Goal: Transaction & Acquisition: Purchase product/service

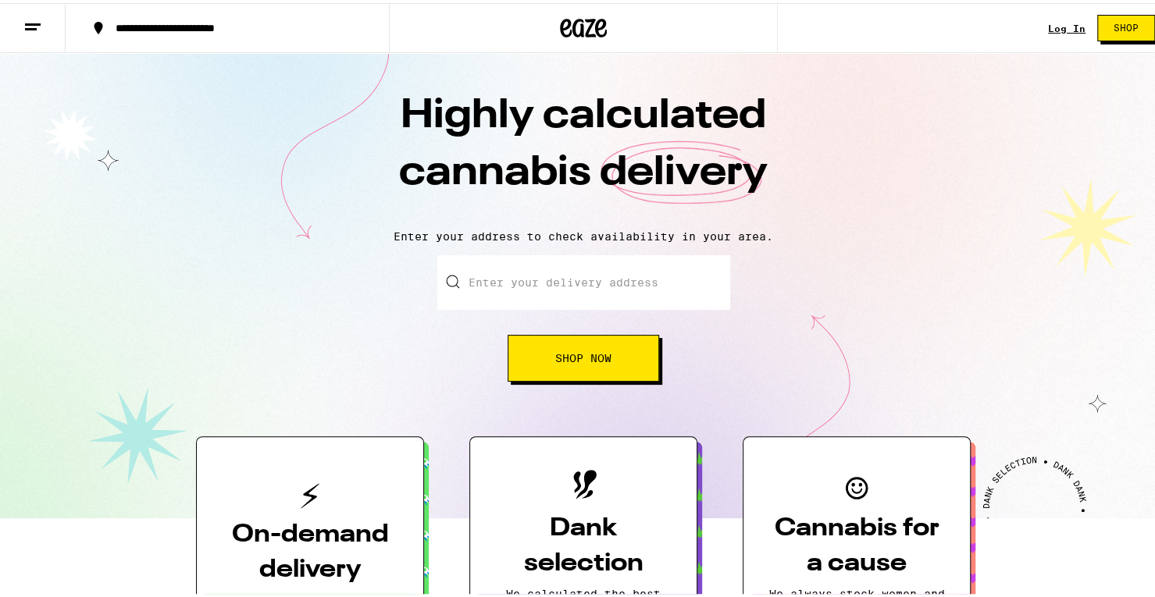
click at [546, 348] on button "Shop Now" at bounding box center [582, 355] width 151 height 47
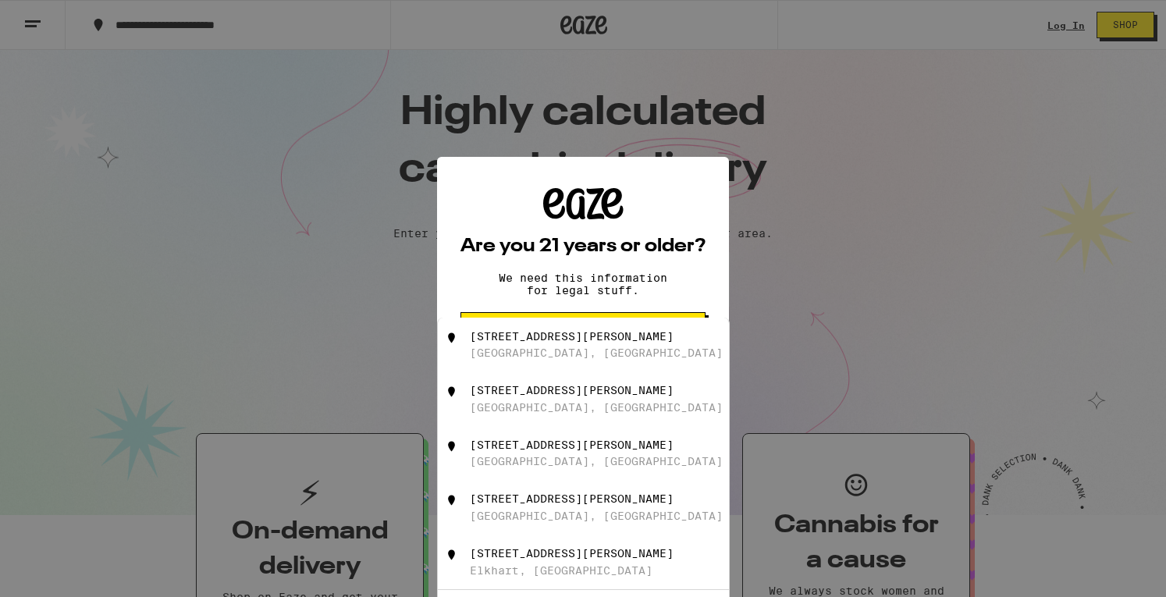
click at [515, 353] on div "[GEOGRAPHIC_DATA], [GEOGRAPHIC_DATA]" at bounding box center [596, 353] width 253 height 12
type input "[STREET_ADDRESS][PERSON_NAME]"
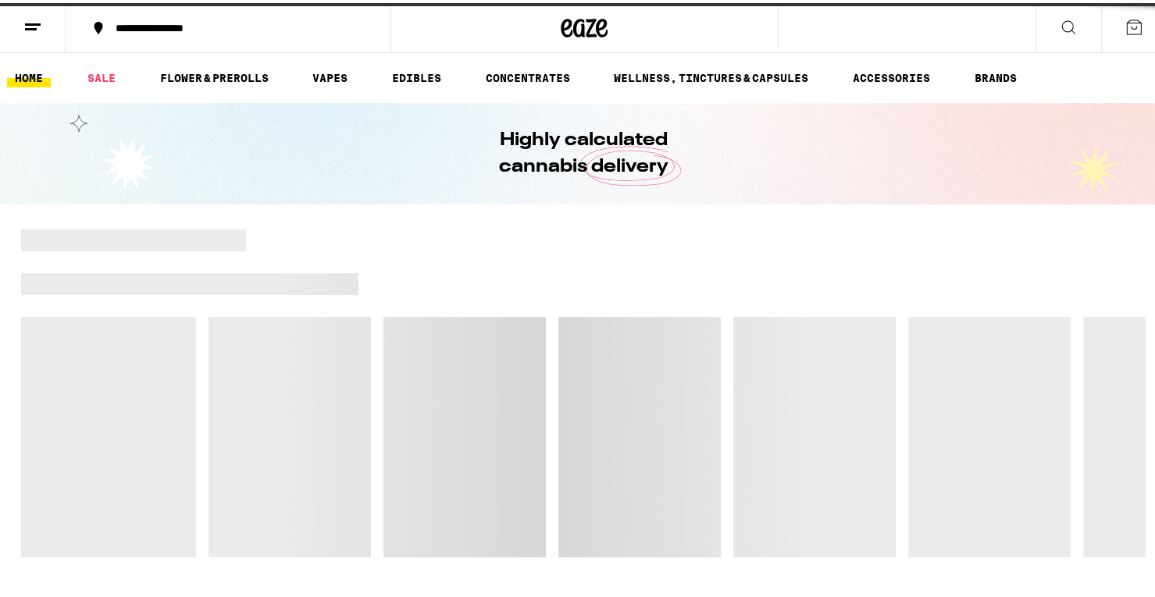
click at [521, 341] on div at bounding box center [583, 390] width 1124 height 328
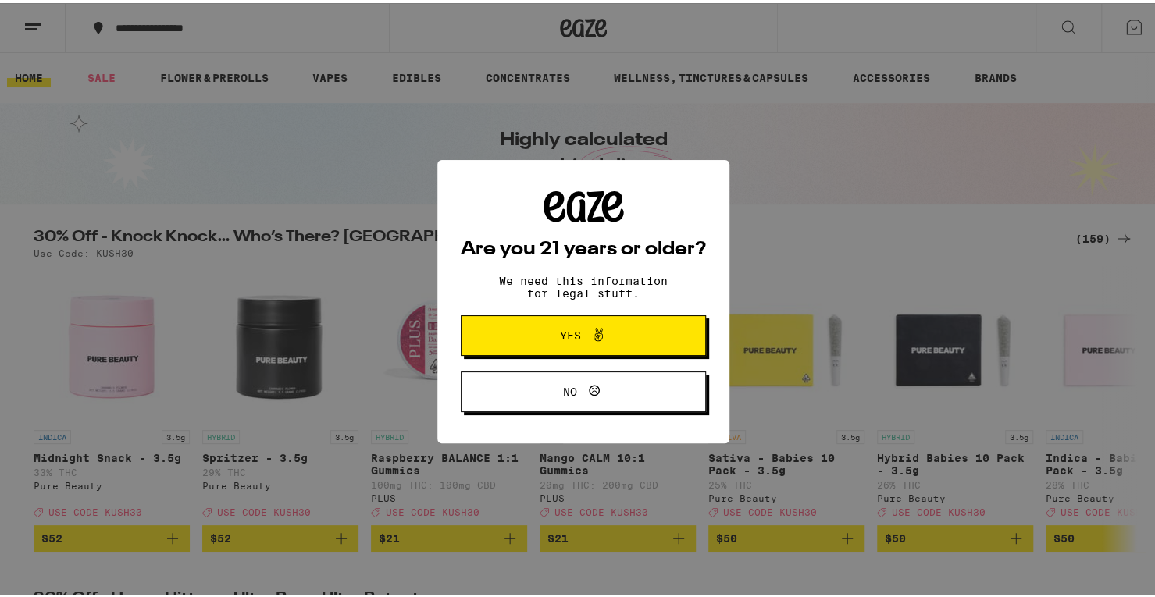
click at [546, 334] on span "Yes" at bounding box center [583, 332] width 119 height 20
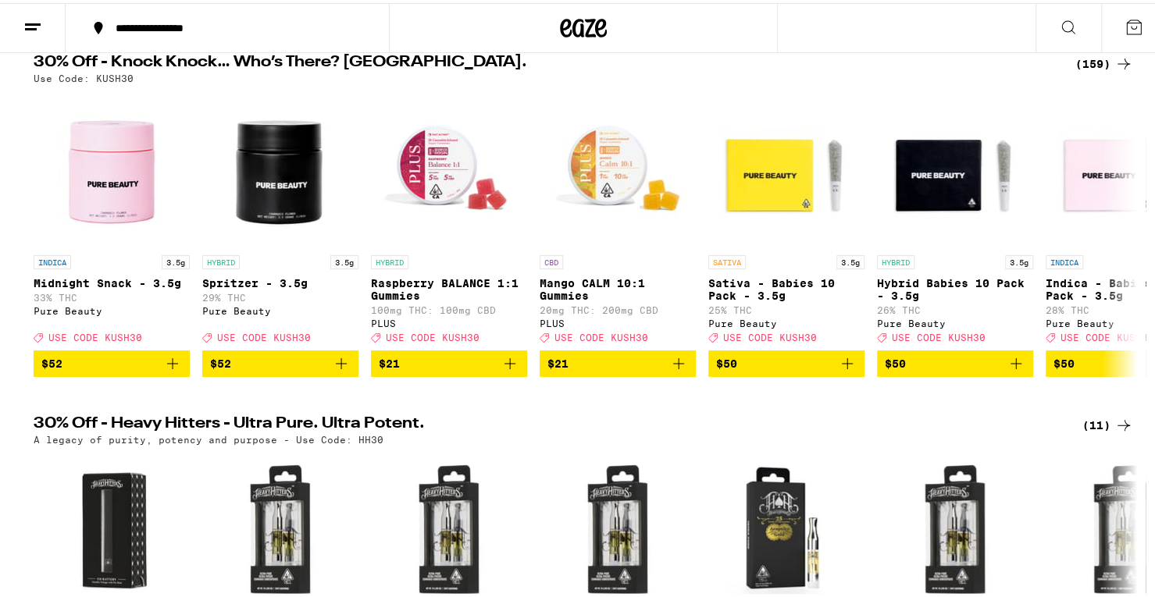
scroll to position [103, 0]
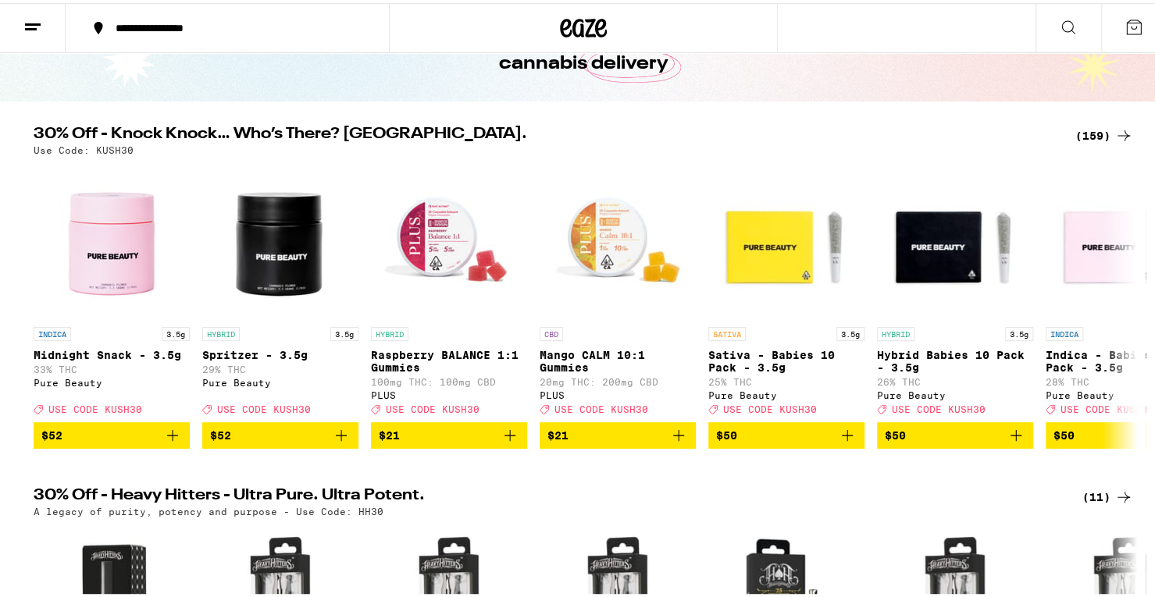
click at [1080, 130] on div "(159)" at bounding box center [1104, 132] width 58 height 19
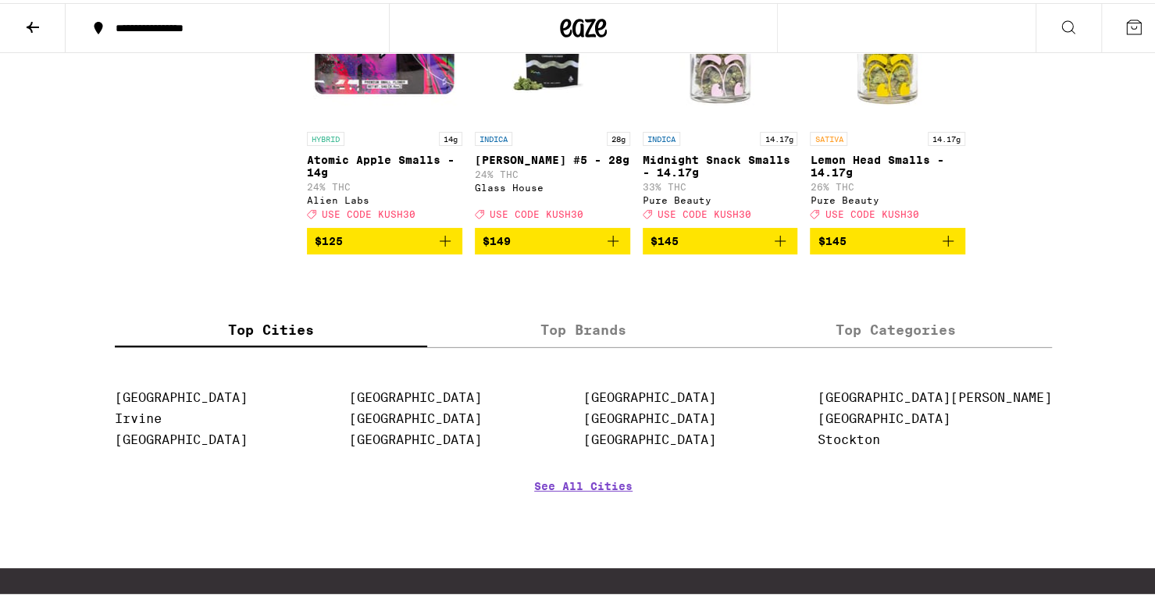
scroll to position [9499, 0]
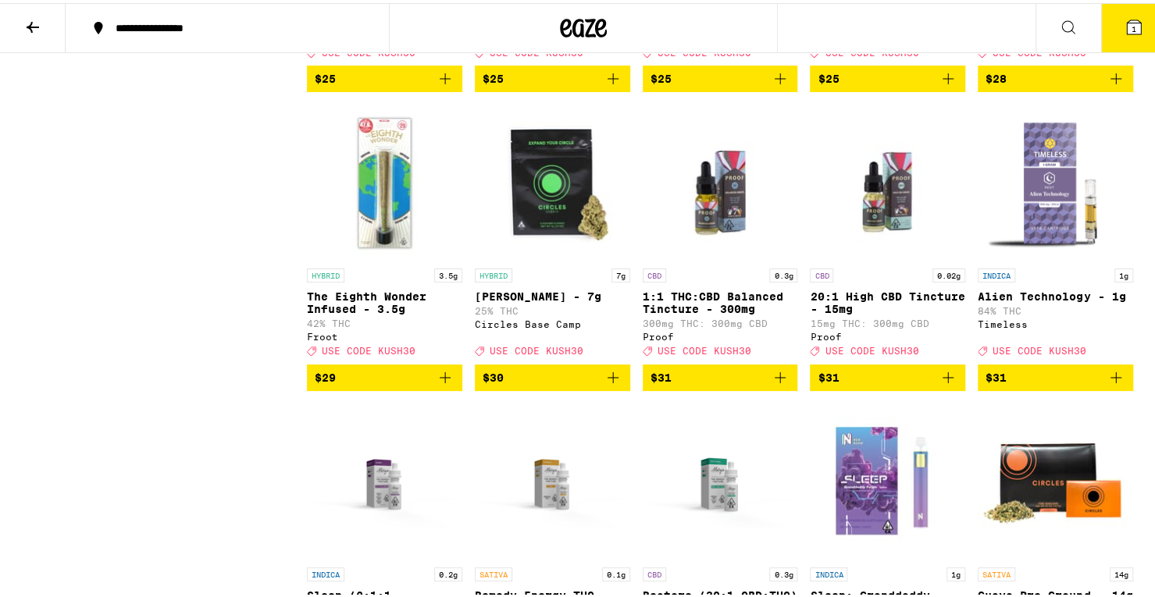
scroll to position [7271, 0]
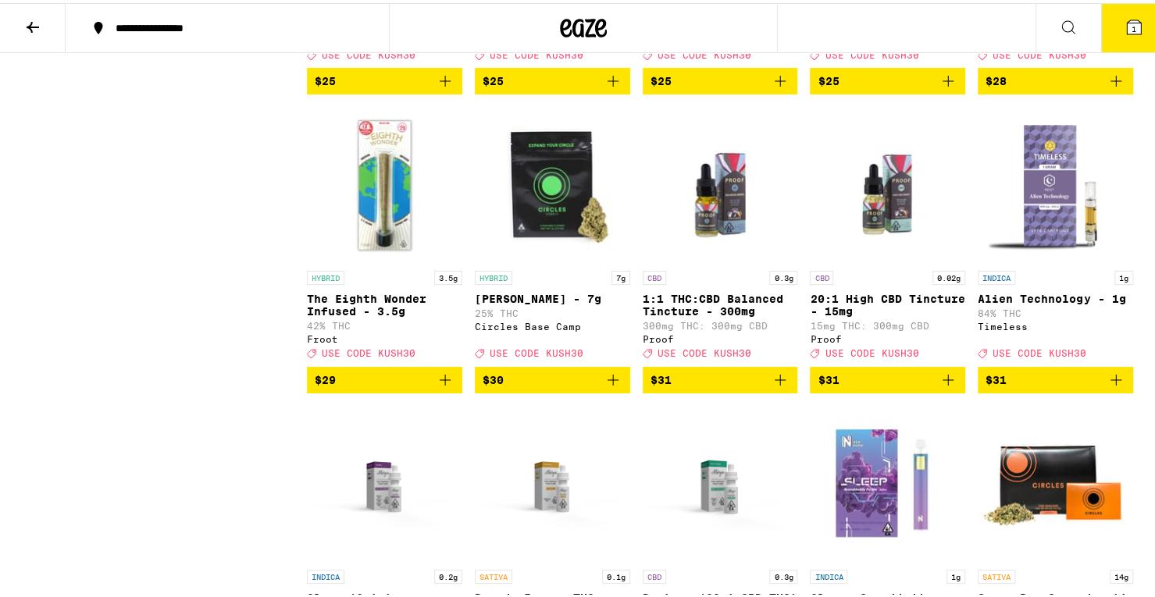
click at [783, 87] on icon "Add to bag" at bounding box center [780, 78] width 19 height 19
click at [938, 87] on icon "Add to bag" at bounding box center [947, 78] width 19 height 19
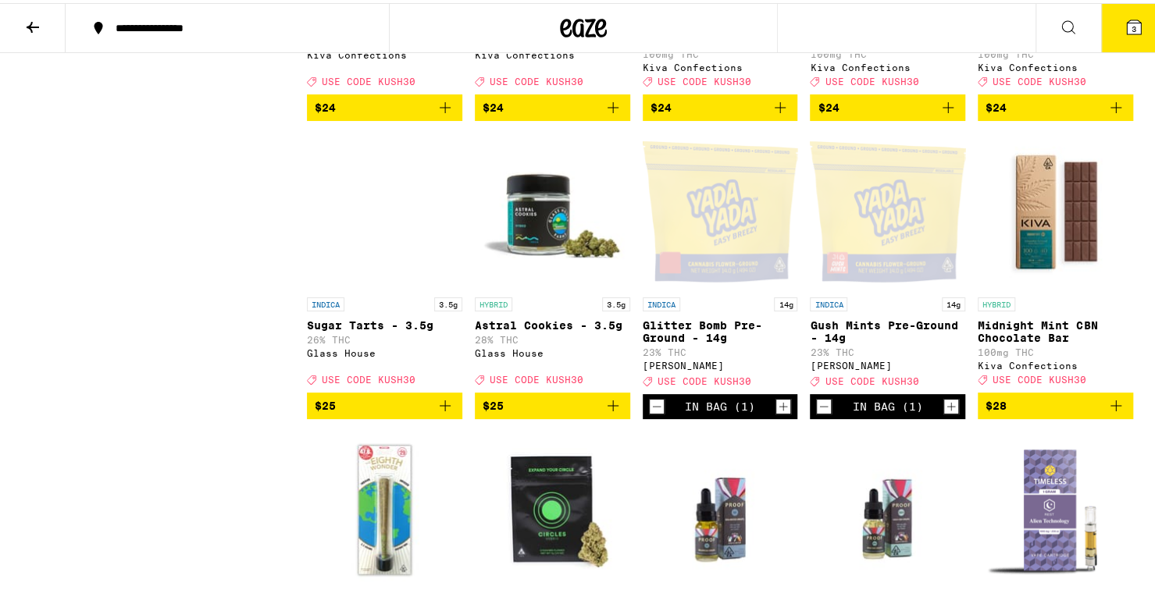
scroll to position [6945, 0]
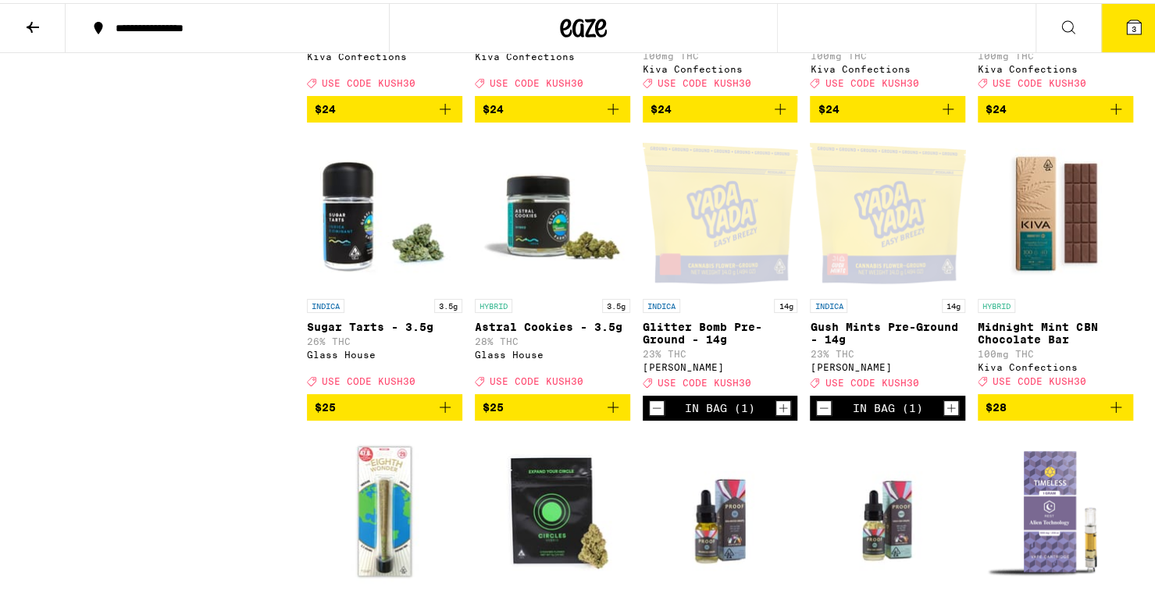
click at [1130, 31] on button "3" at bounding box center [1134, 25] width 66 height 48
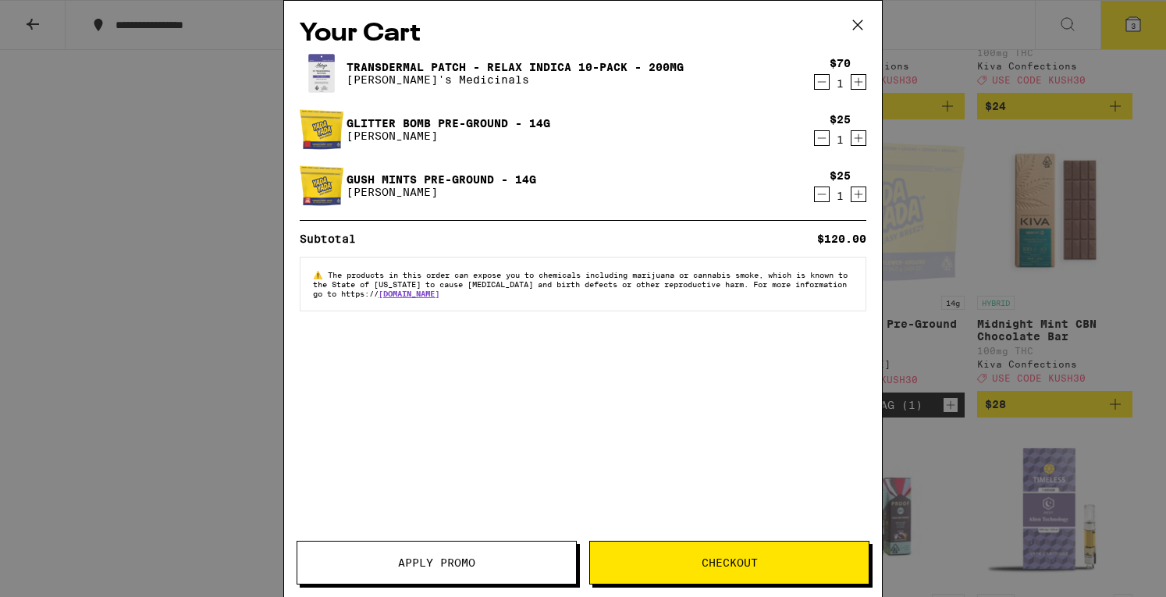
click at [415, 567] on span "Apply Promo" at bounding box center [436, 562] width 77 height 11
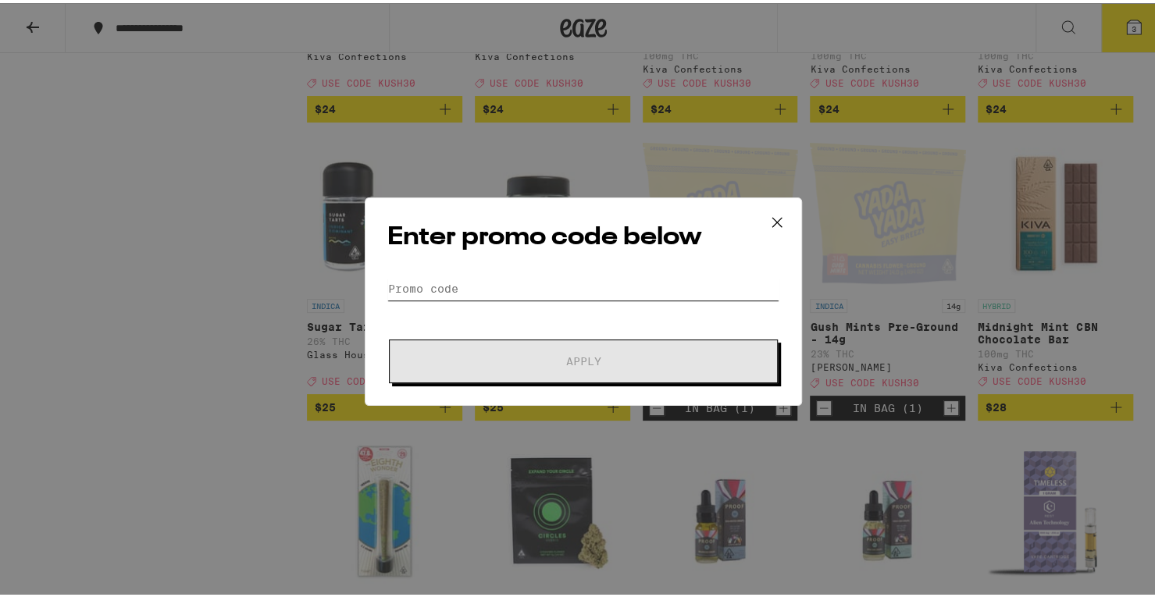
click at [414, 286] on input "Promo Code" at bounding box center [583, 285] width 392 height 23
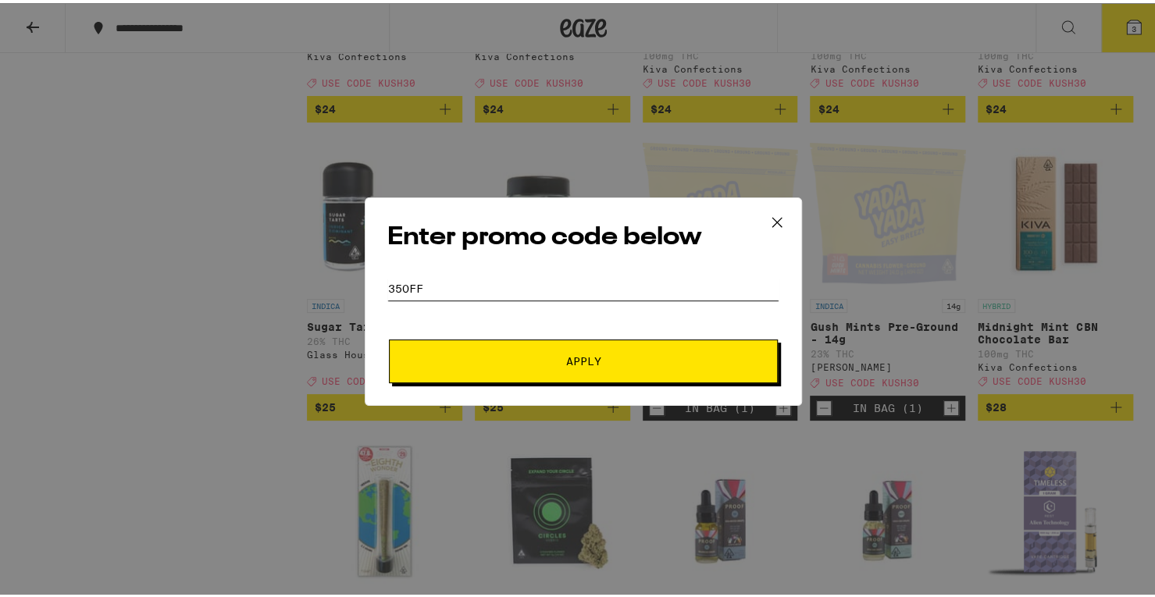
type input "35off"
click at [526, 362] on span "Apply" at bounding box center [583, 358] width 281 height 11
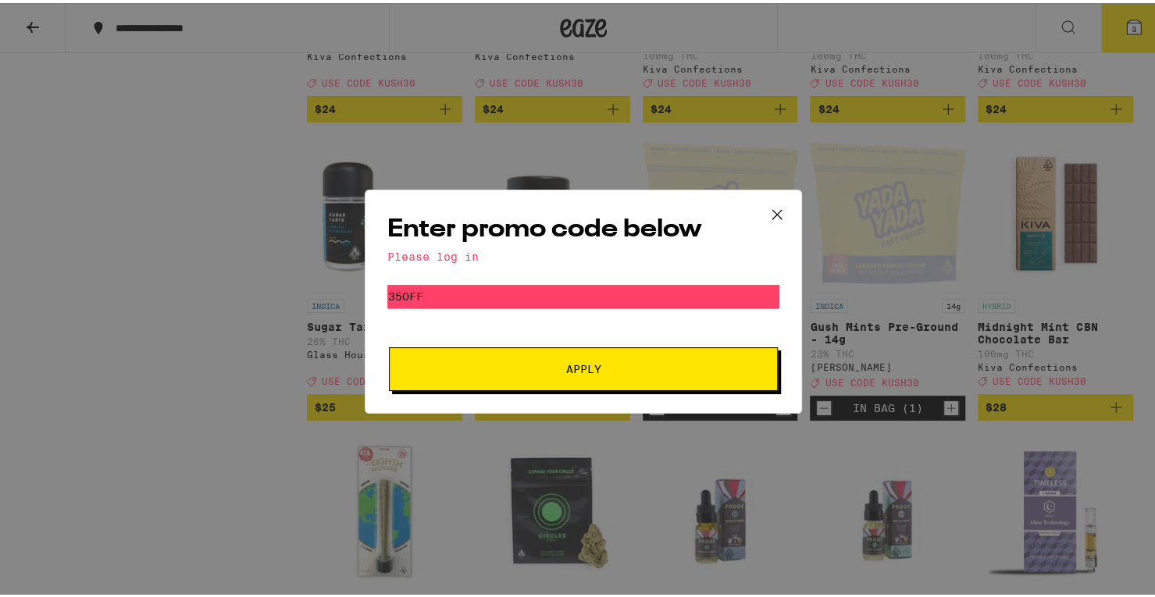
click at [461, 262] on div "Enter promo code below Please log in Promo Code 35off Apply" at bounding box center [583, 299] width 437 height 224
click at [772, 212] on icon at bounding box center [776, 211] width 9 height 9
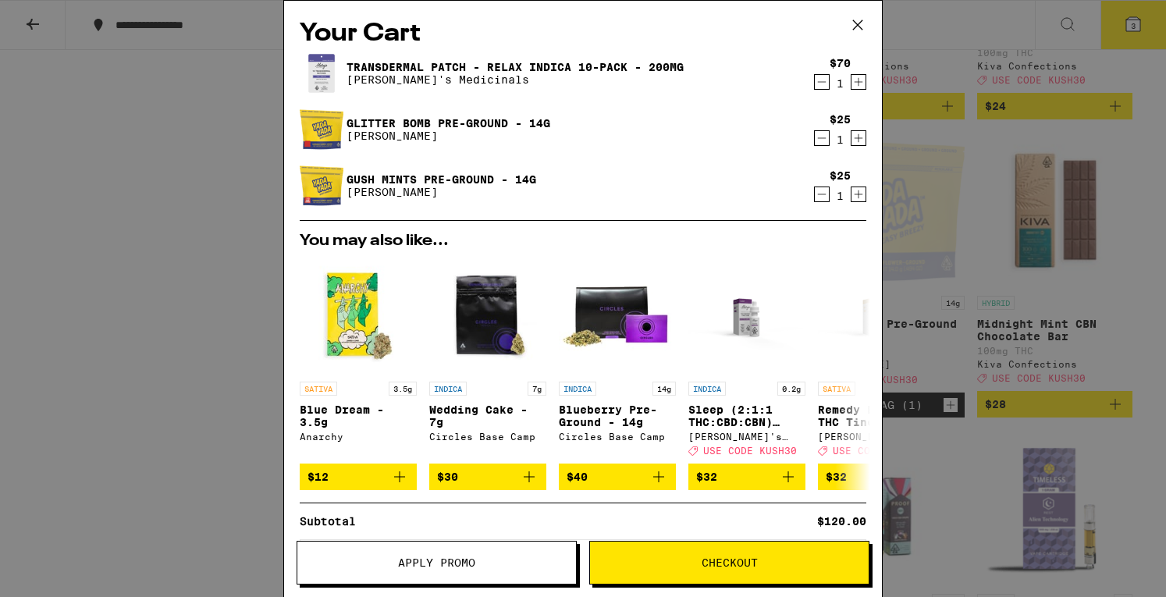
click at [137, 317] on div "Your Cart Transdermal Patch - Relax Indica 10-Pack - 200mg Mary's Medicinals $7…" at bounding box center [583, 298] width 1166 height 597
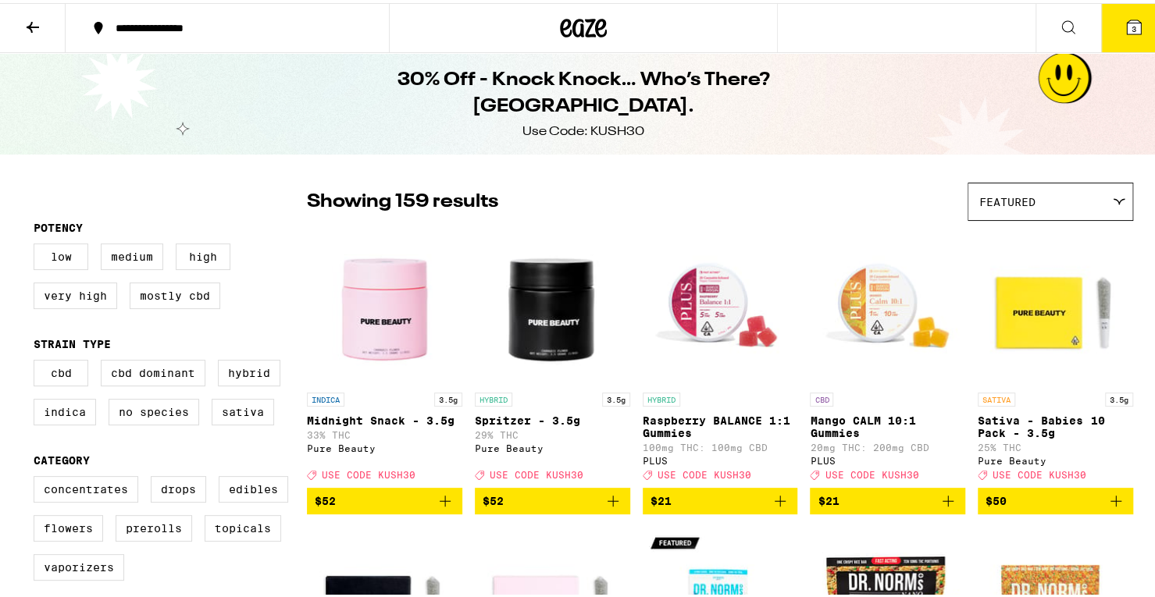
click at [45, 90] on div "30% Off - Knock Knock… Who’s There? [GEOGRAPHIC_DATA]. Use Code: KUSH30" at bounding box center [583, 100] width 1166 height 101
click at [23, 30] on icon at bounding box center [32, 24] width 19 height 19
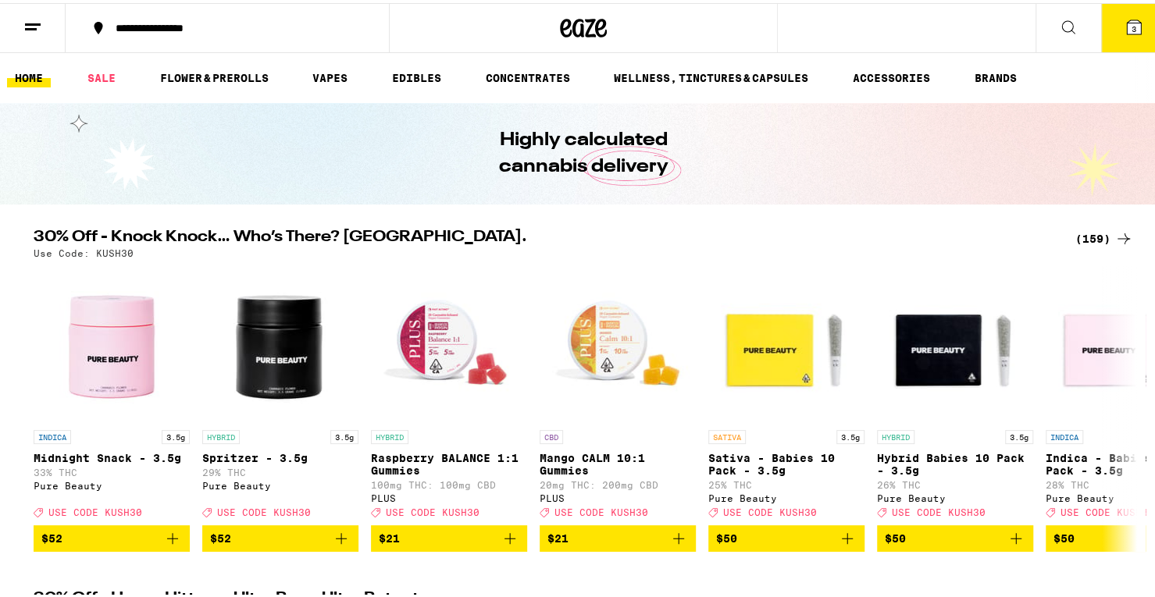
click at [30, 26] on line at bounding box center [31, 26] width 12 height 0
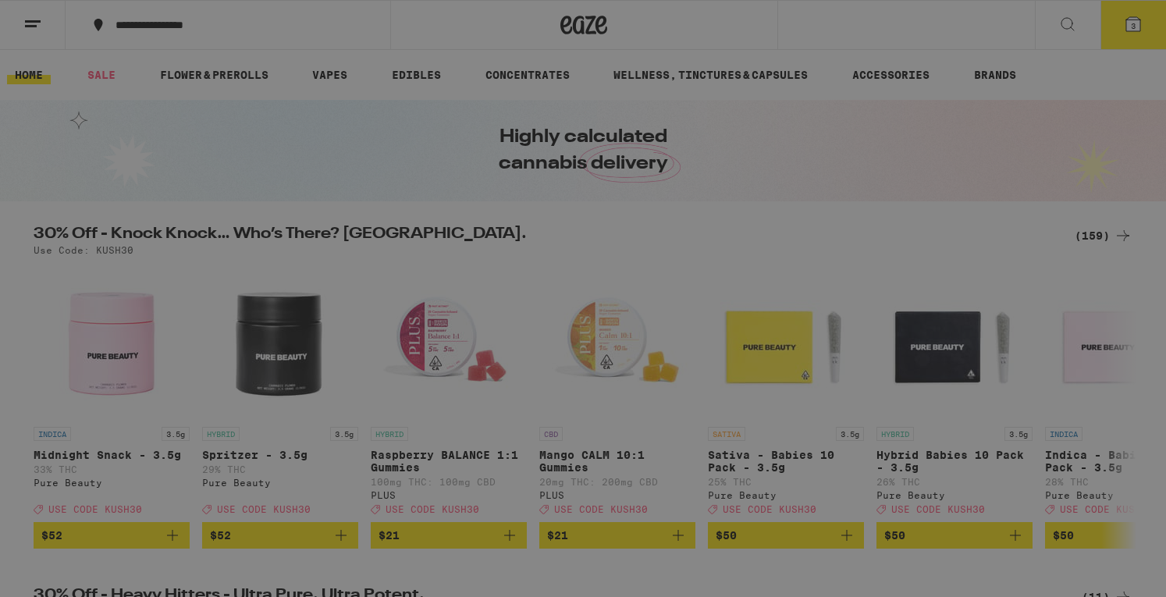
click at [148, 89] on button "Log In" at bounding box center [217, 82] width 274 height 31
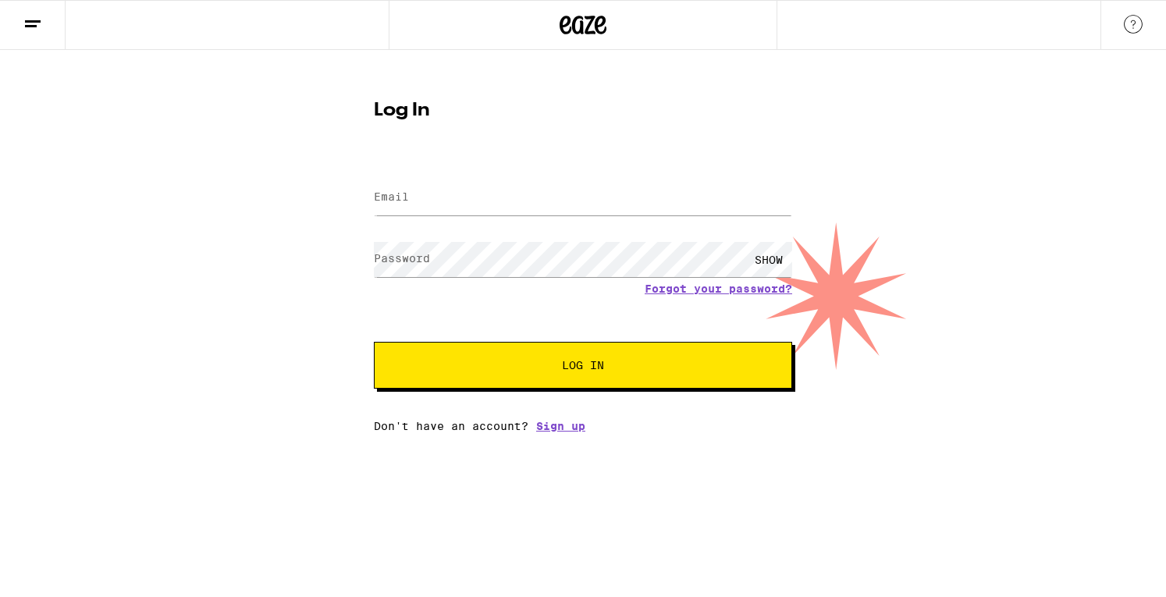
click at [399, 200] on label "Email" at bounding box center [391, 196] width 35 height 12
type input "[EMAIL_ADDRESS][DOMAIN_NAME]"
click at [623, 381] on button "Log In" at bounding box center [583, 365] width 418 height 47
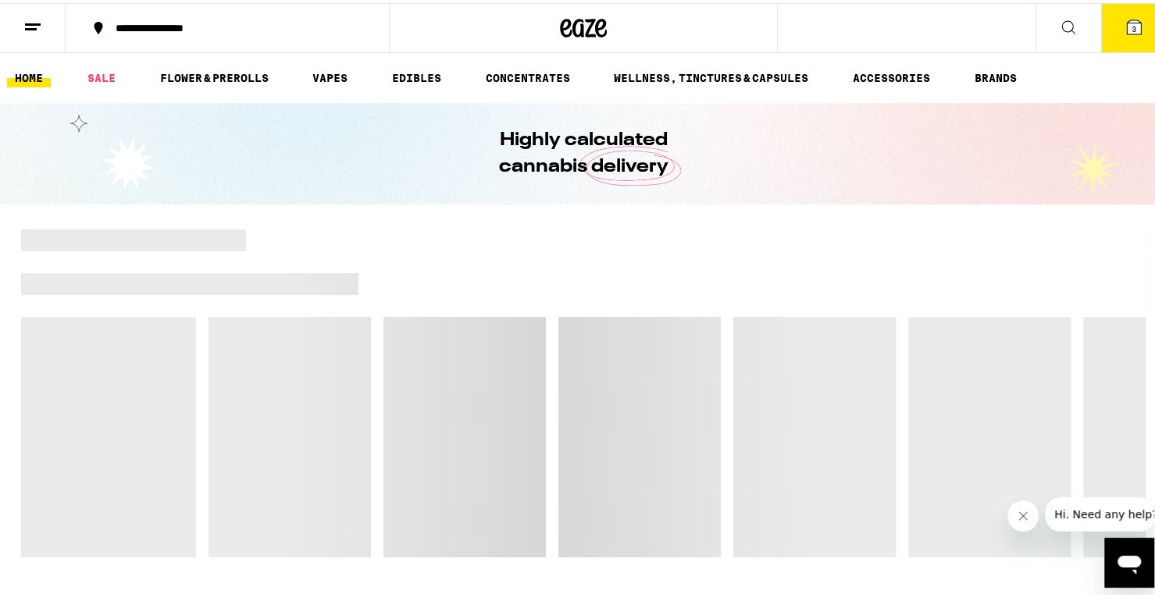
click at [1126, 27] on icon at bounding box center [1133, 24] width 14 height 14
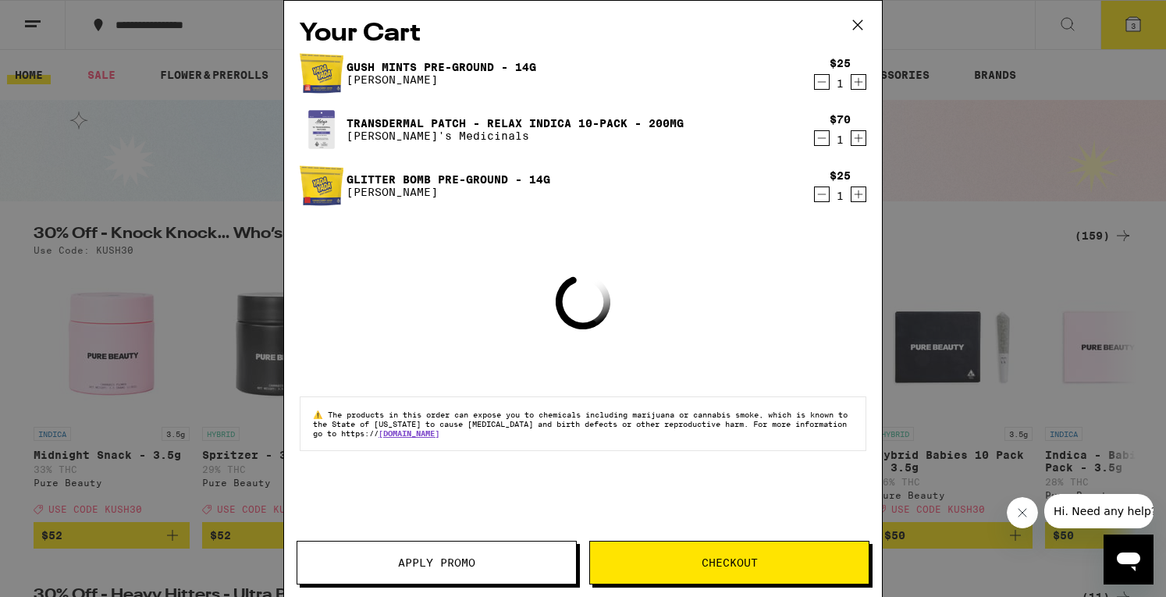
click at [439, 568] on span "Apply Promo" at bounding box center [436, 562] width 77 height 11
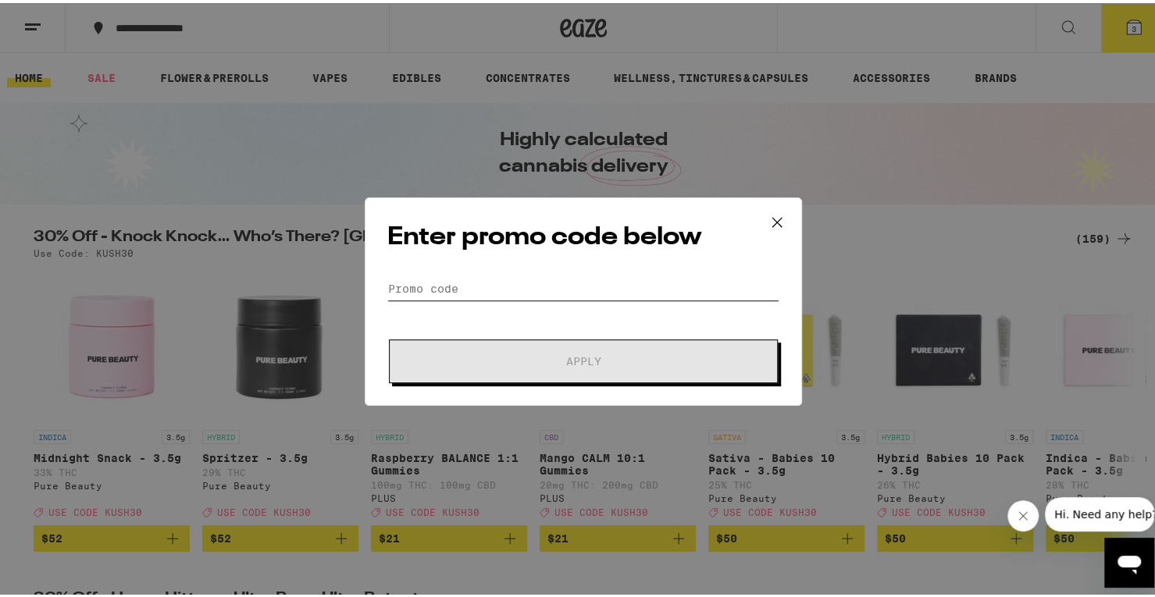
click at [408, 294] on input "Promo Code" at bounding box center [583, 285] width 392 height 23
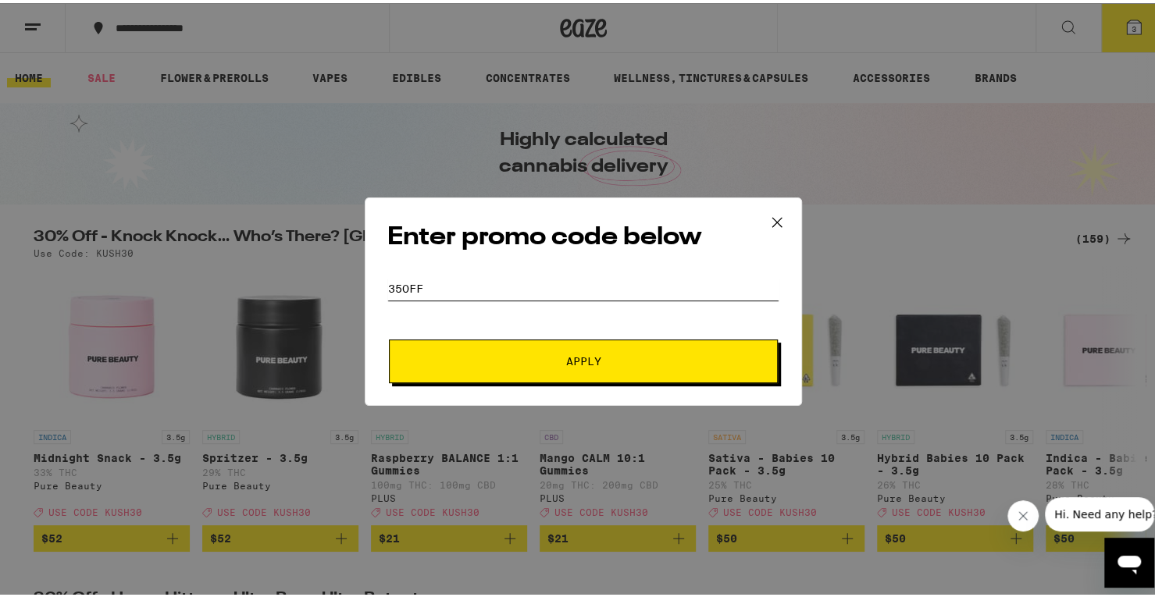
type input "35OFF"
click at [470, 351] on button "Apply" at bounding box center [583, 358] width 389 height 44
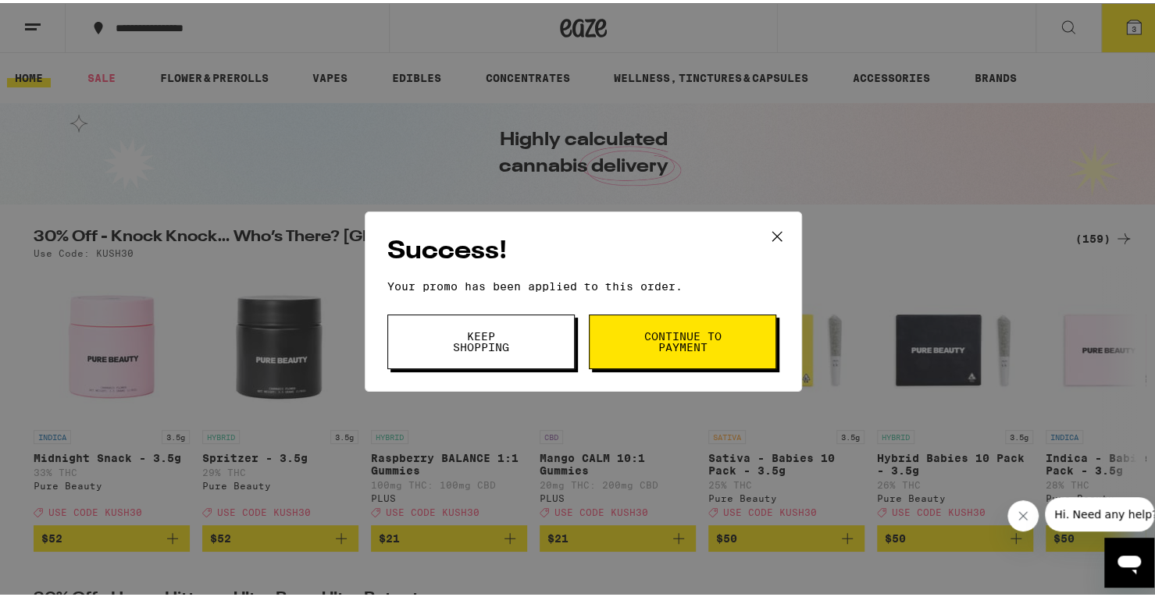
click at [768, 241] on icon at bounding box center [776, 233] width 23 height 23
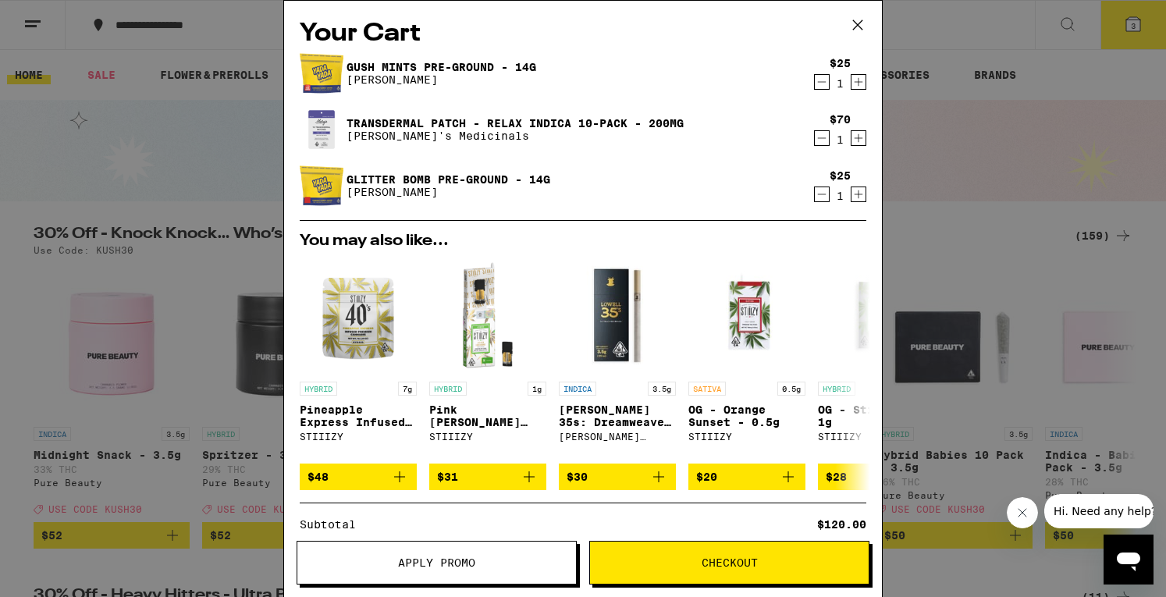
click at [358, 553] on button "Apply Promo" at bounding box center [437, 563] width 280 height 44
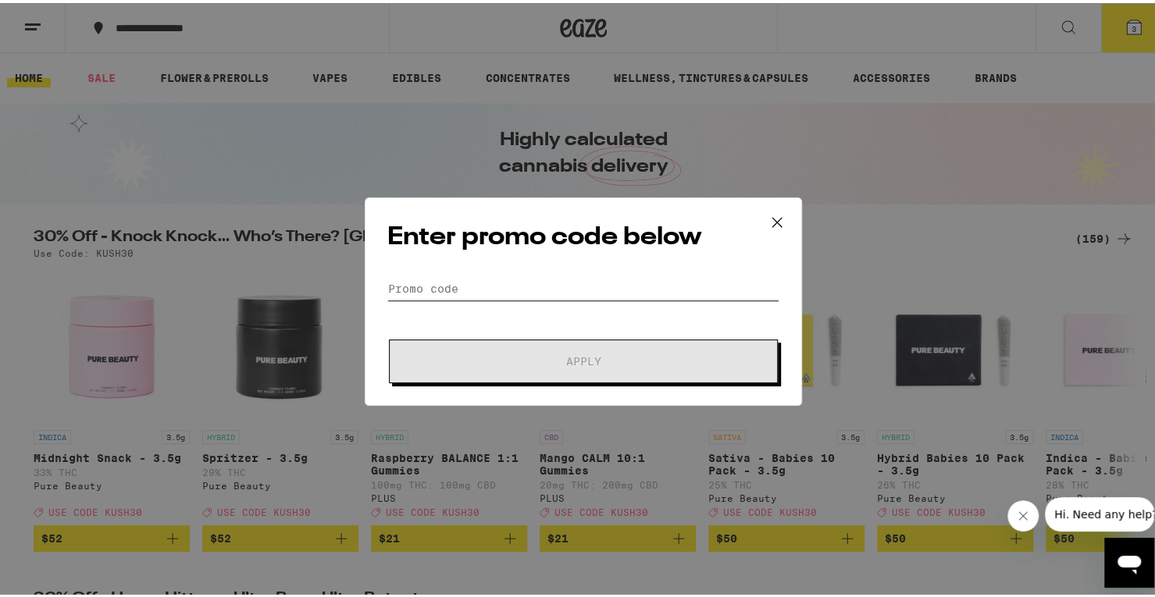
click at [406, 292] on input "Promo Code" at bounding box center [583, 285] width 392 height 23
click at [414, 281] on input "Promo Code" at bounding box center [583, 285] width 392 height 23
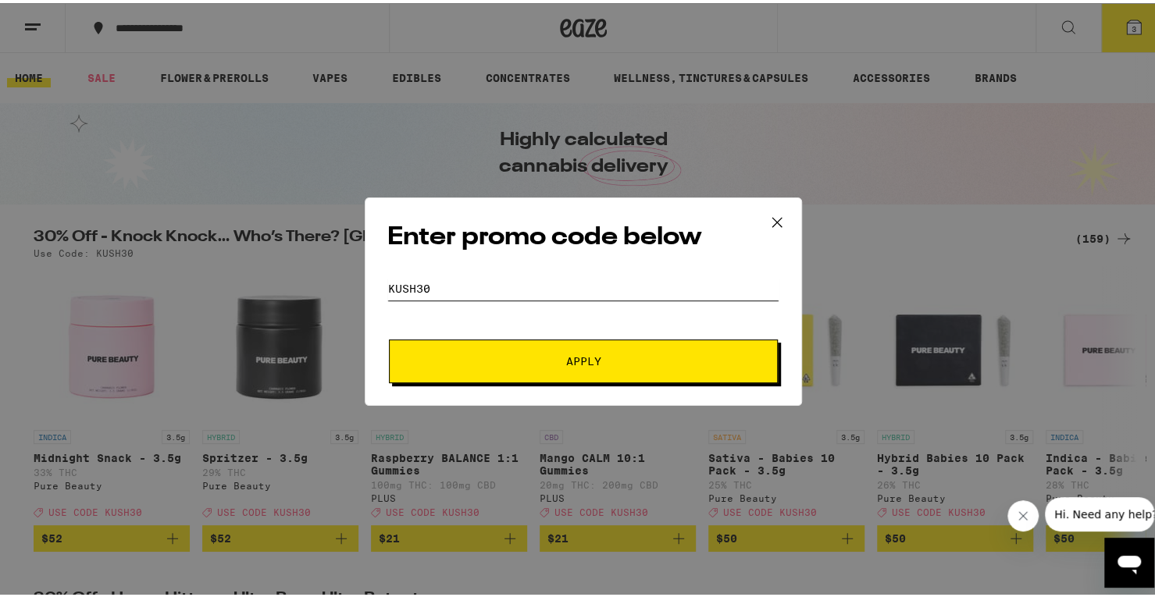
type input "KUSH30"
click at [470, 351] on button "Apply" at bounding box center [583, 358] width 389 height 44
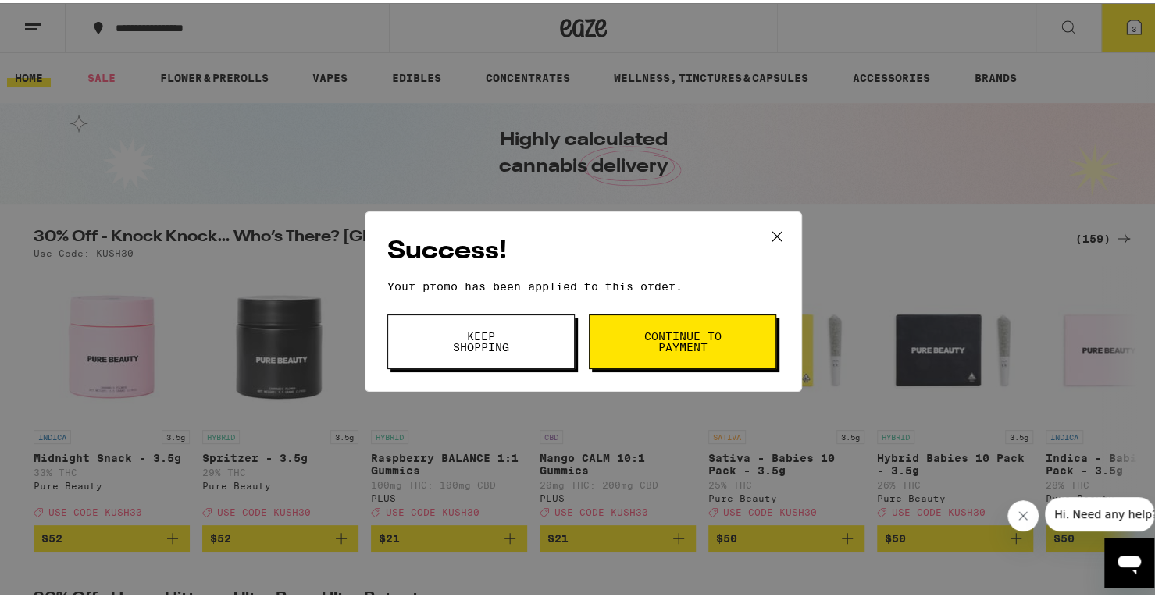
click at [1119, 27] on div "Success! Your promo has been applied to this order. Promo Code KUSH30 Keep Shop…" at bounding box center [583, 298] width 1166 height 597
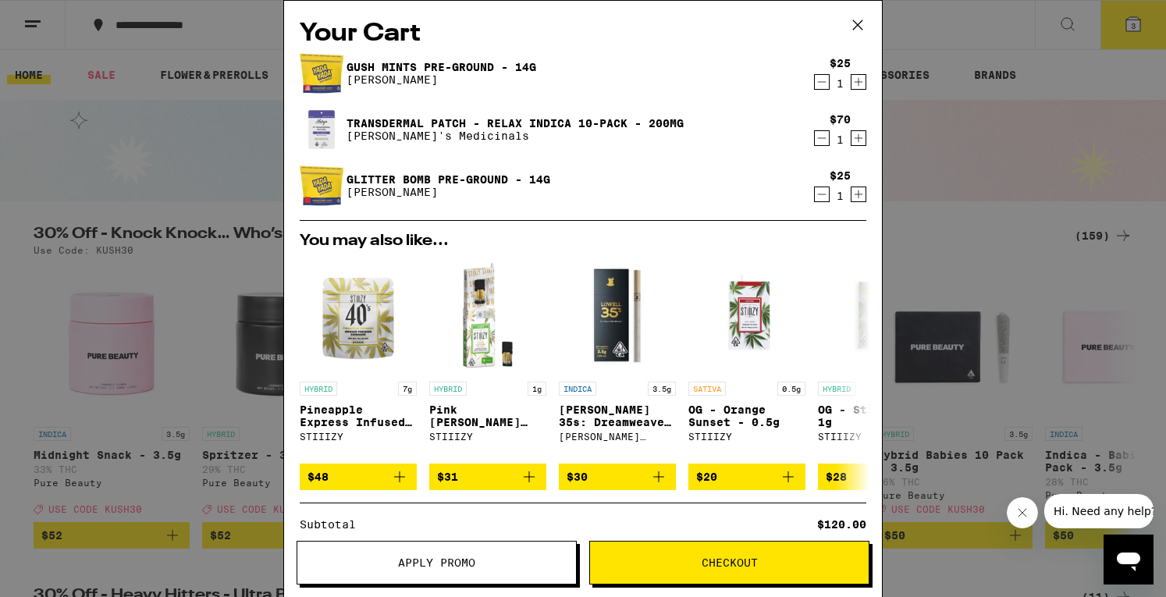
click at [818, 138] on icon "Decrement" at bounding box center [822, 138] width 9 height 0
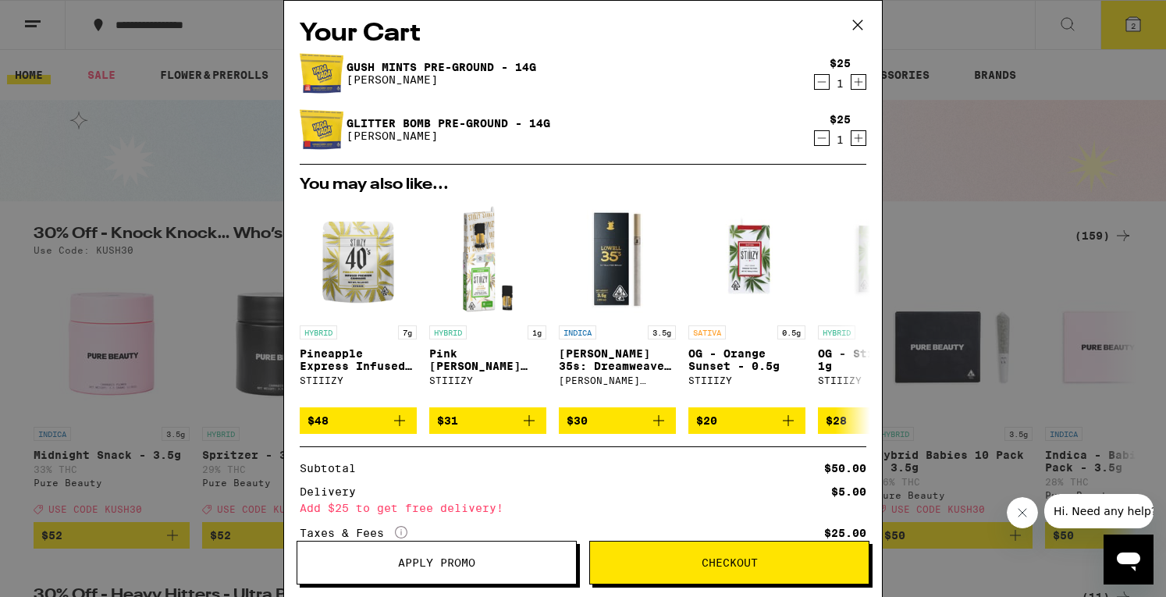
click at [857, 20] on icon at bounding box center [857, 24] width 23 height 23
